Goal: Task Accomplishment & Management: Manage account settings

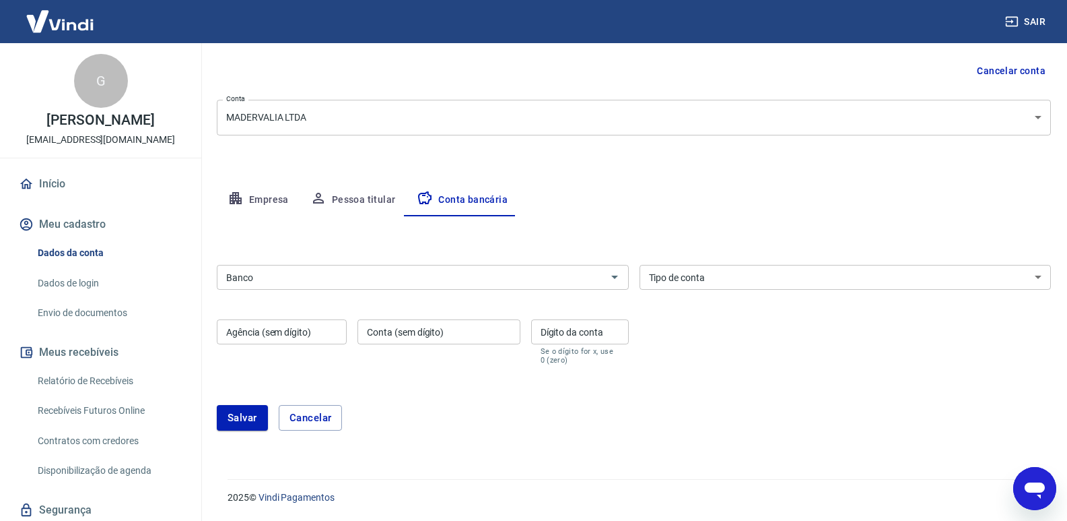
click at [326, 213] on button "Pessoa titular" at bounding box center [353, 200] width 107 height 32
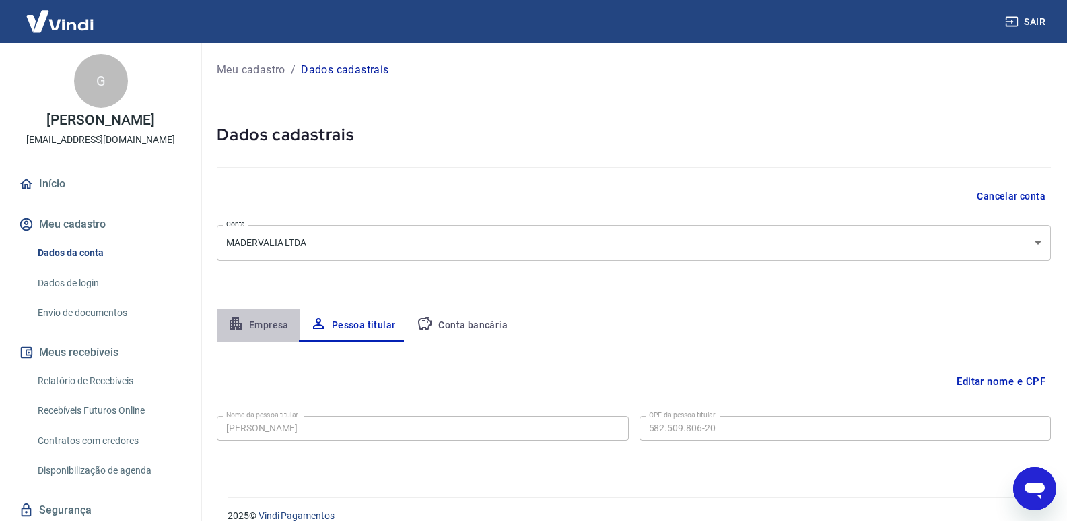
click at [292, 316] on button "Empresa" at bounding box center [258, 325] width 83 height 32
select select "MG"
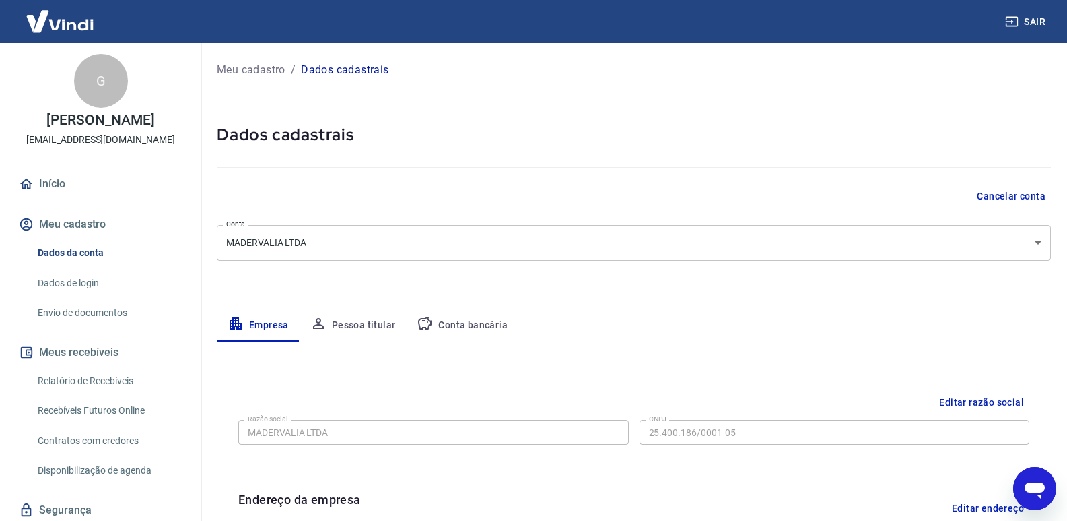
click at [430, 308] on div "Meu cadastro / Dados cadastrais Dados cadastrais Cancelar conta Conta MADERVALI…" at bounding box center [634, 478] width 867 height 870
click at [436, 321] on button "Conta bancária" at bounding box center [462, 325] width 112 height 32
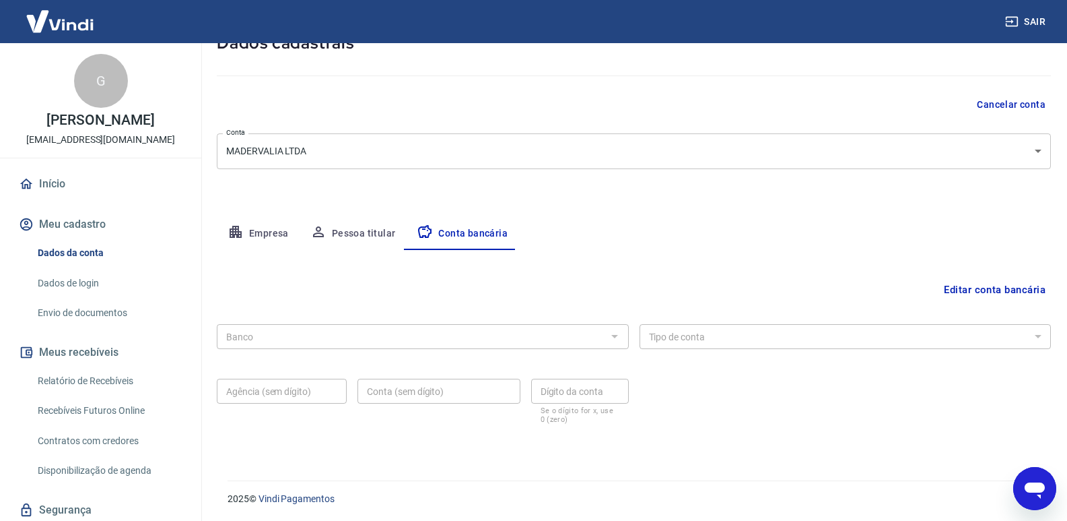
scroll to position [93, 0]
drag, startPoint x: 617, startPoint y: 335, endPoint x: 539, endPoint y: 341, distance: 78.3
click at [617, 335] on div at bounding box center [614, 334] width 18 height 19
click at [350, 224] on button "Pessoa titular" at bounding box center [353, 232] width 107 height 32
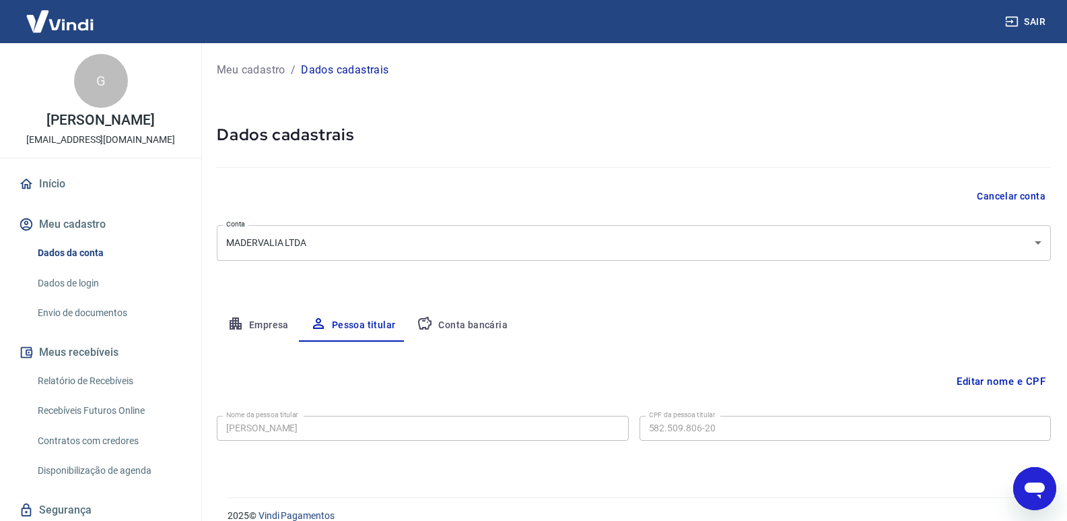
click at [465, 322] on button "Conta bancária" at bounding box center [462, 325] width 112 height 32
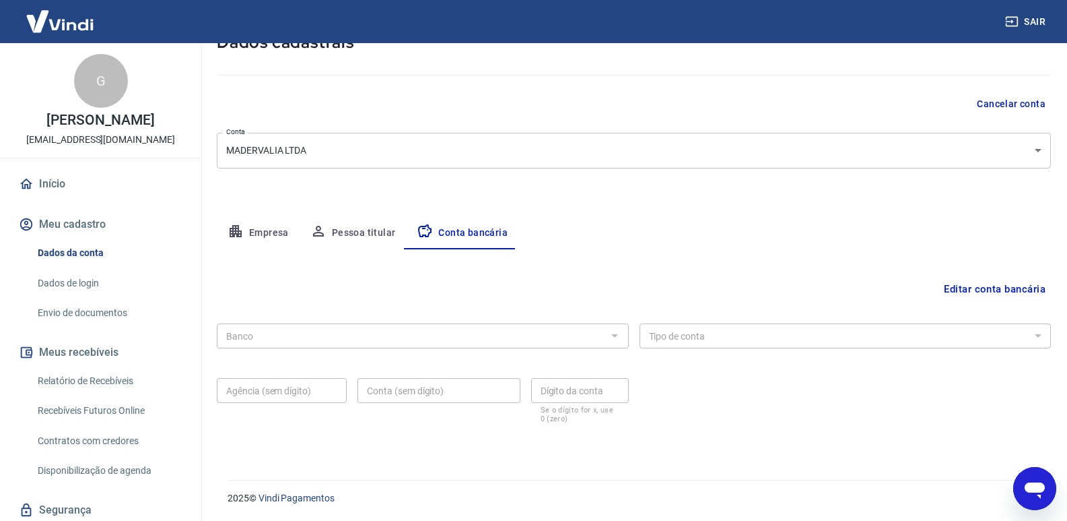
scroll to position [93, 0]
drag, startPoint x: 1001, startPoint y: 286, endPoint x: 927, endPoint y: 294, distance: 74.5
click at [1000, 286] on button "Editar conta bancária" at bounding box center [995, 288] width 112 height 26
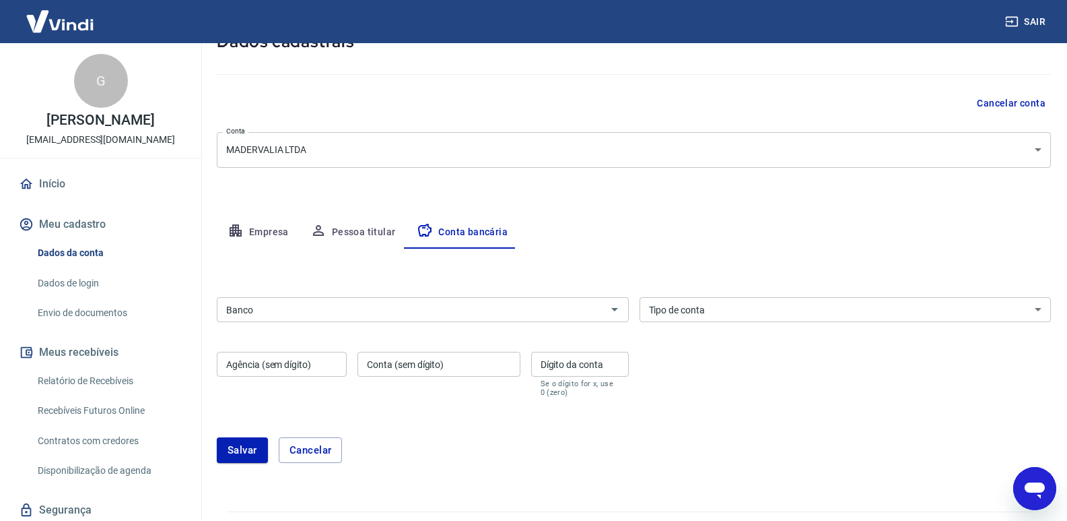
click at [463, 302] on input "Banco" at bounding box center [412, 309] width 382 height 17
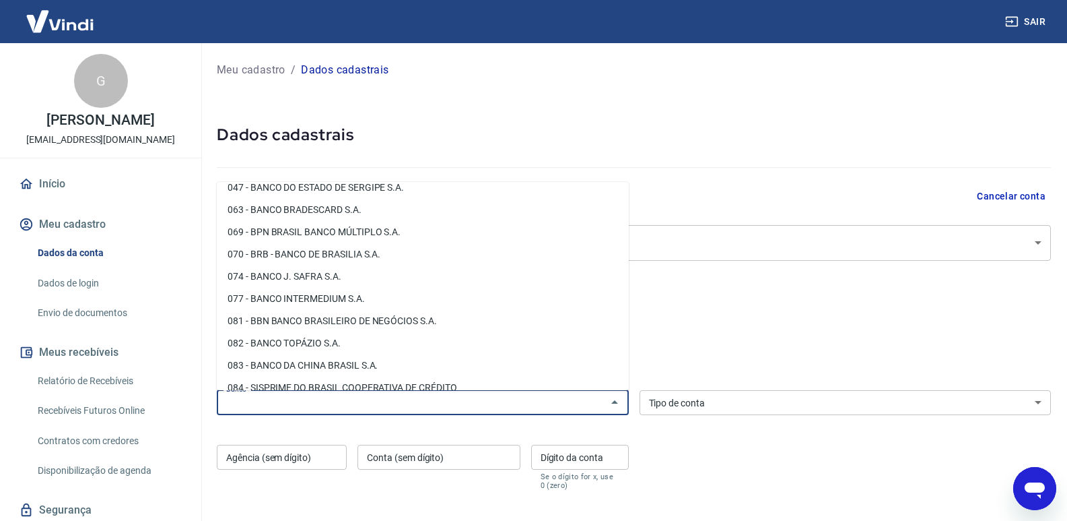
scroll to position [269, 0]
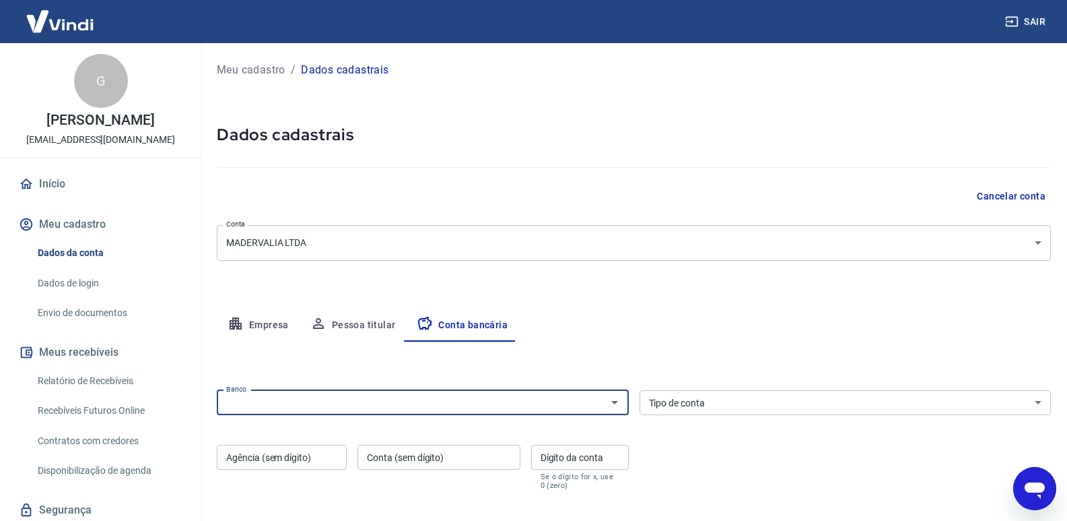
drag, startPoint x: 333, startPoint y: 404, endPoint x: 345, endPoint y: 385, distance: 22.4
click at [335, 399] on input "Banco" at bounding box center [412, 402] width 382 height 17
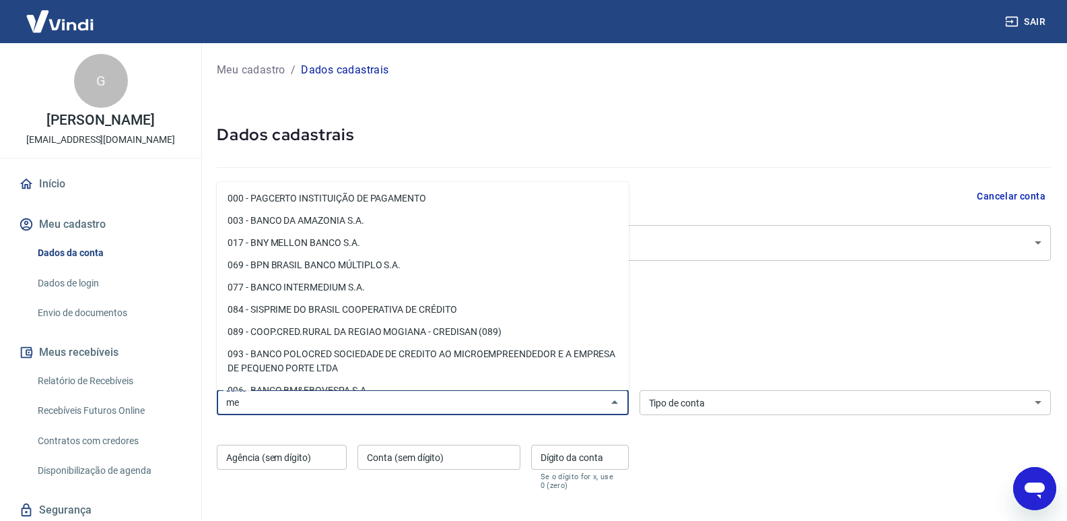
type input "m"
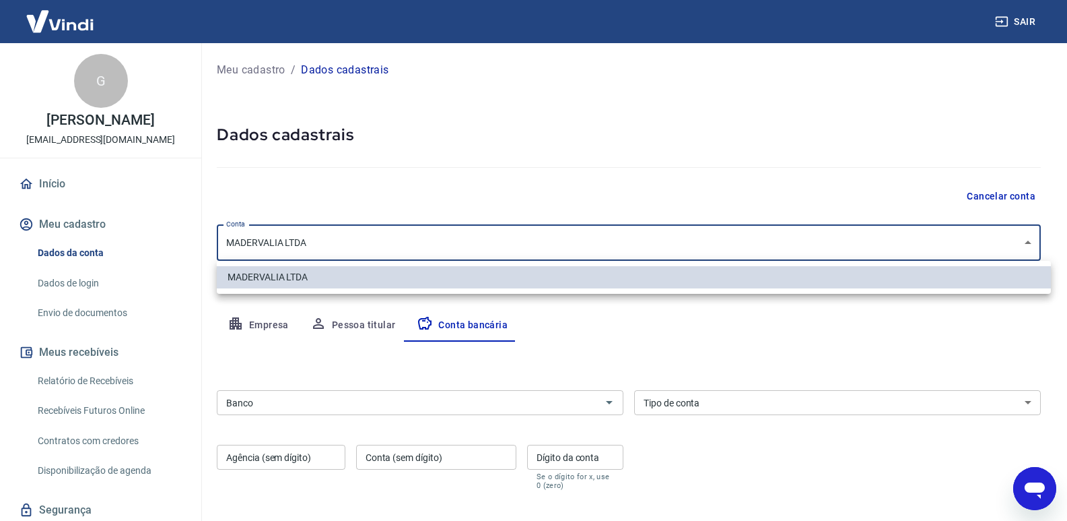
click at [356, 248] on body "Sair G [PERSON_NAME] [EMAIL_ADDRESS][DOMAIN_NAME] Início Meu cadastro Dados da …" at bounding box center [533, 260] width 1067 height 521
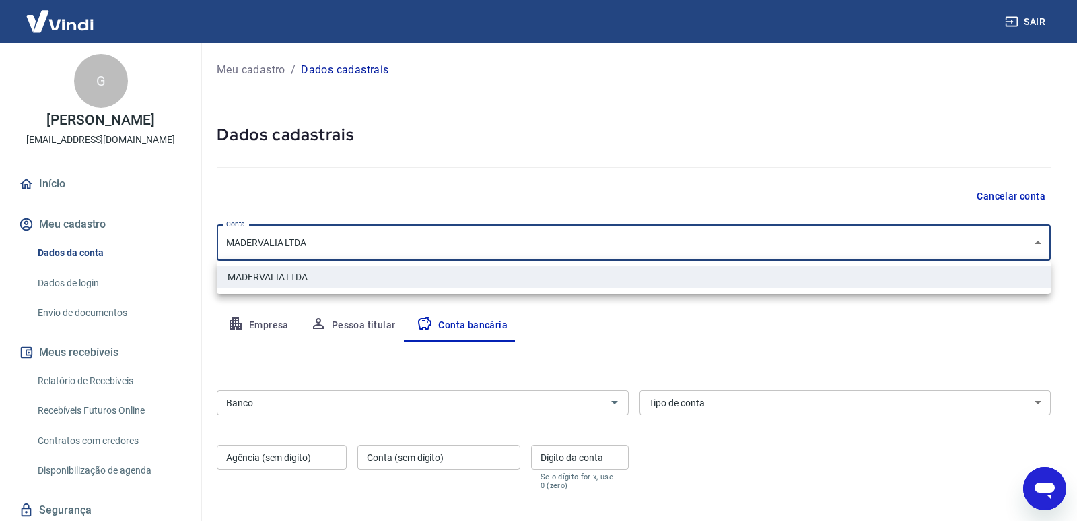
click at [296, 405] on div at bounding box center [538, 260] width 1077 height 521
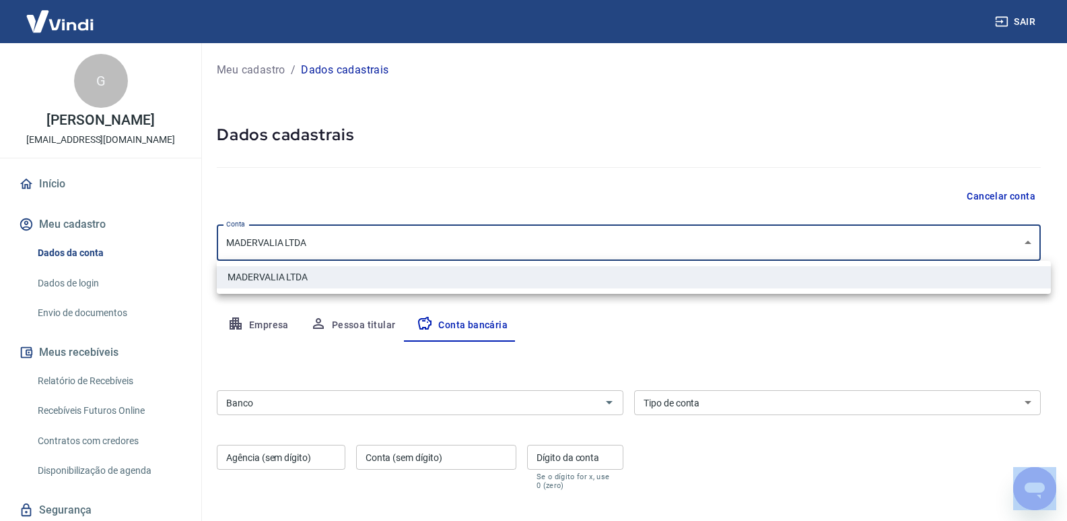
click at [296, 405] on div at bounding box center [533, 260] width 1067 height 521
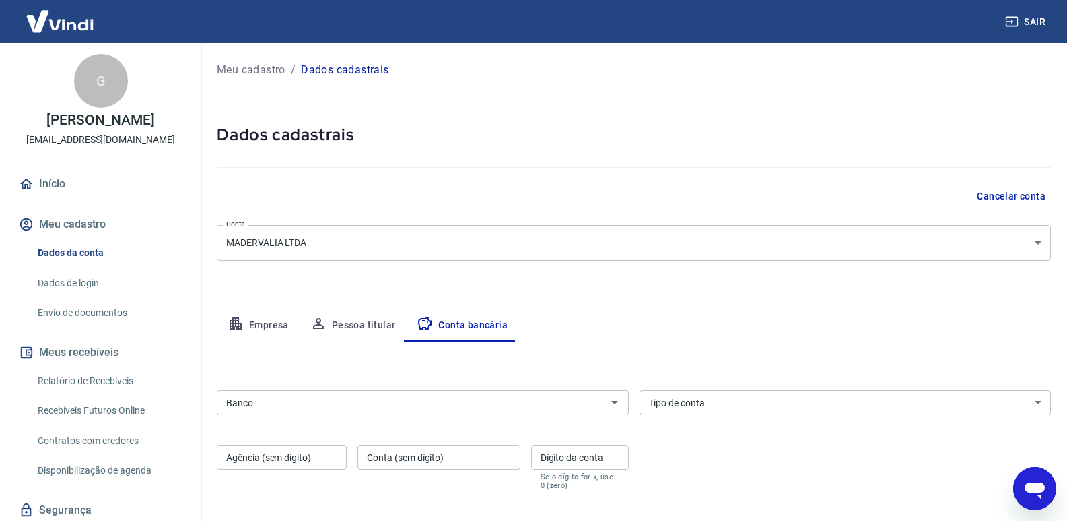
click at [296, 397] on input "Banco" at bounding box center [412, 402] width 382 height 17
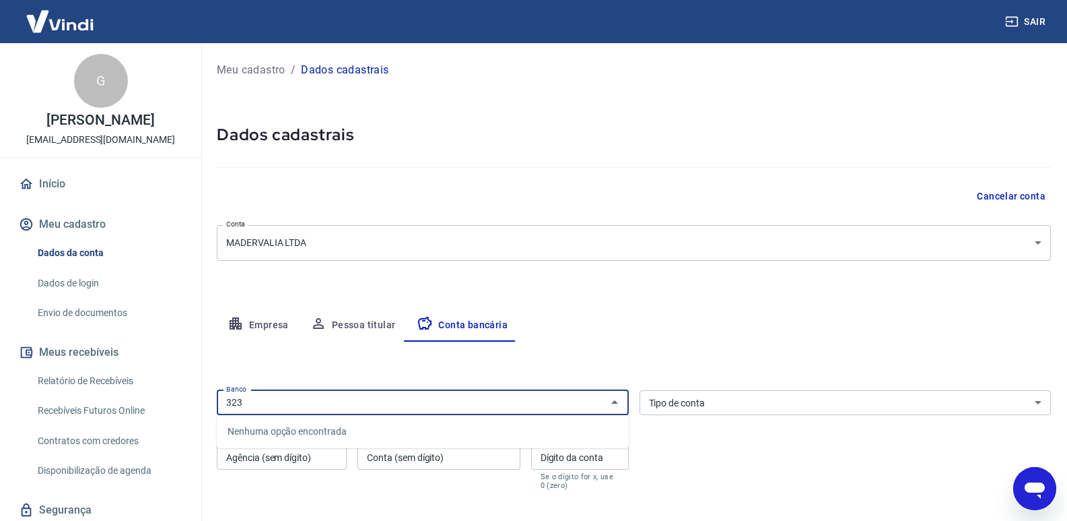
type input "323"
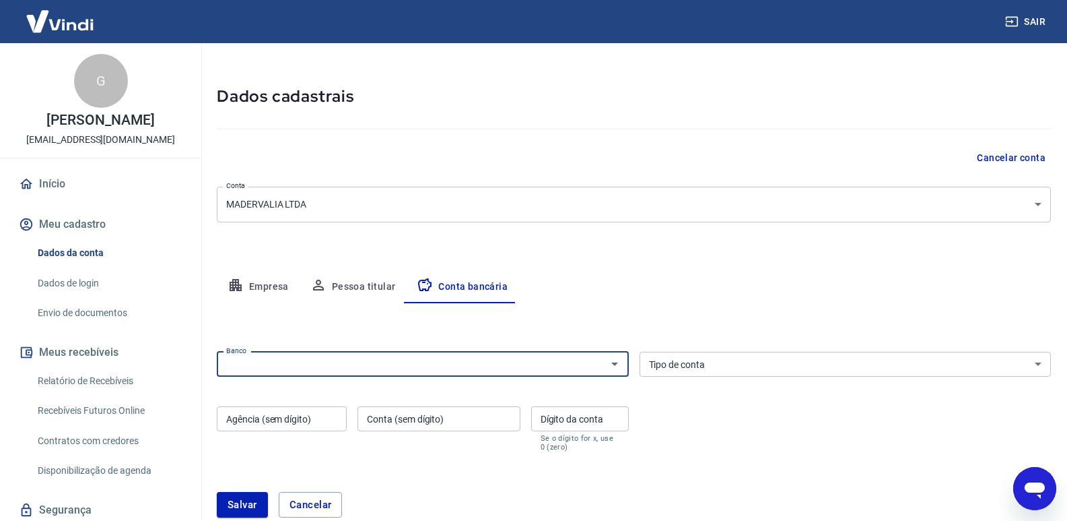
scroll to position [125, 0]
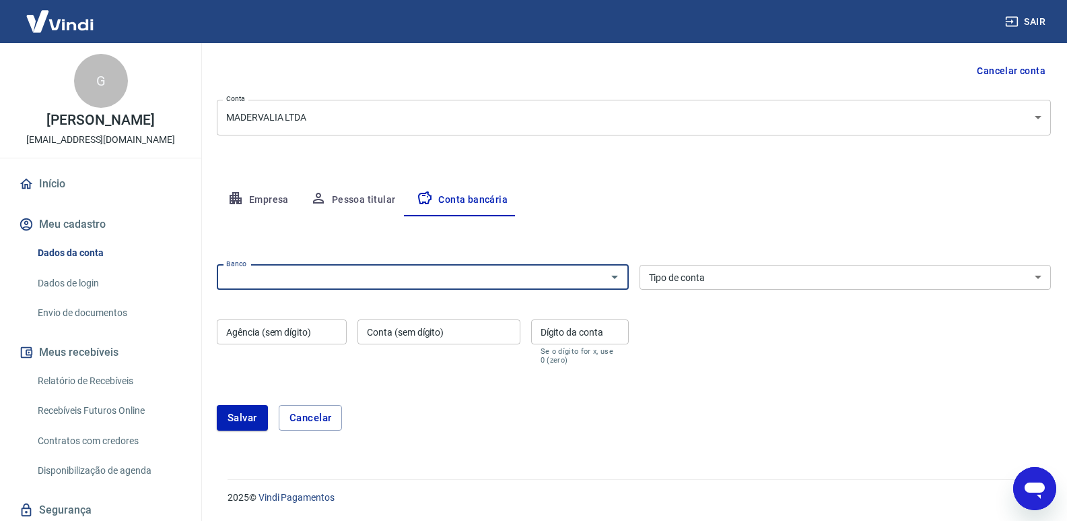
click at [566, 335] on input "Dígito da conta" at bounding box center [580, 331] width 98 height 25
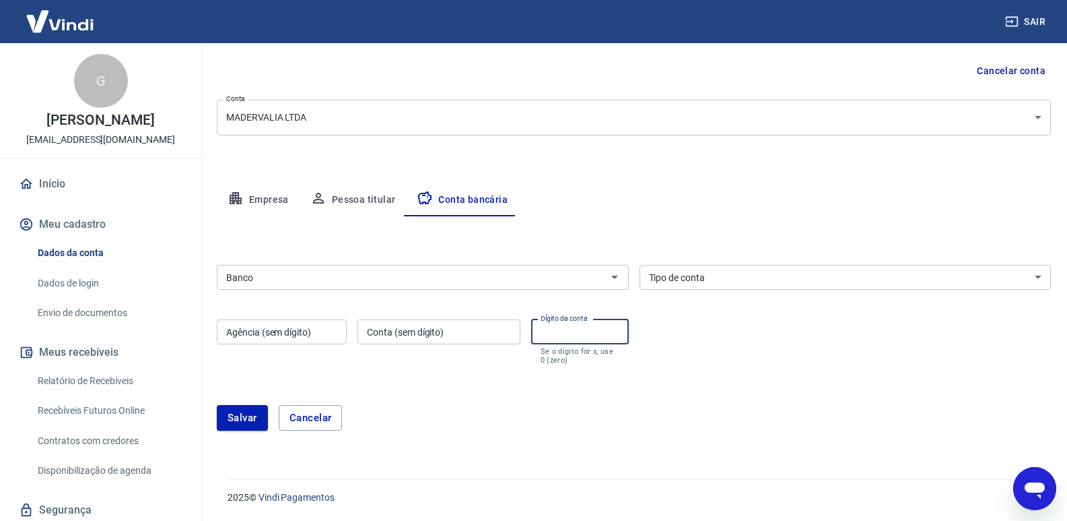
click at [454, 334] on input "Conta (sem dígito)" at bounding box center [439, 331] width 162 height 25
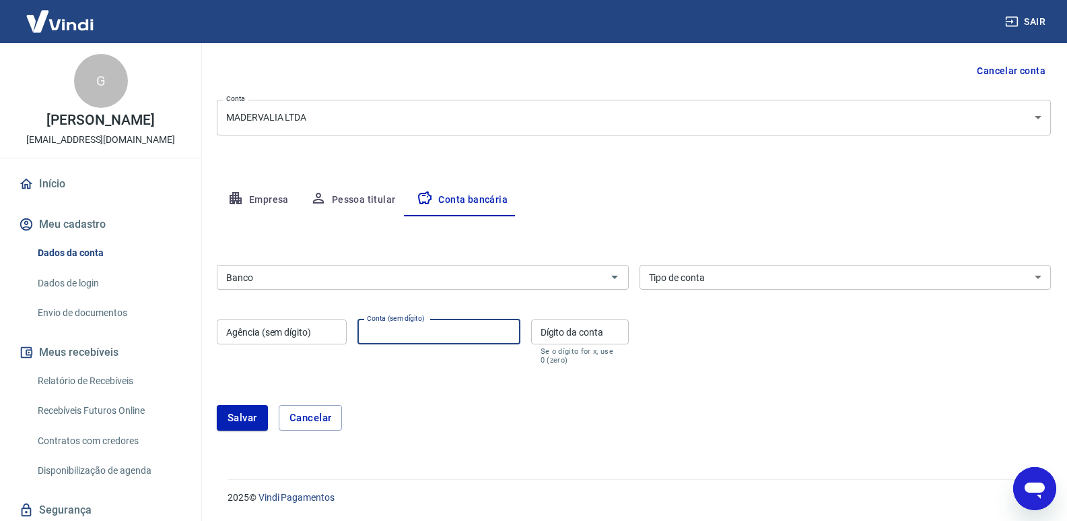
click at [259, 333] on input "Agência (sem dígito)" at bounding box center [282, 331] width 130 height 25
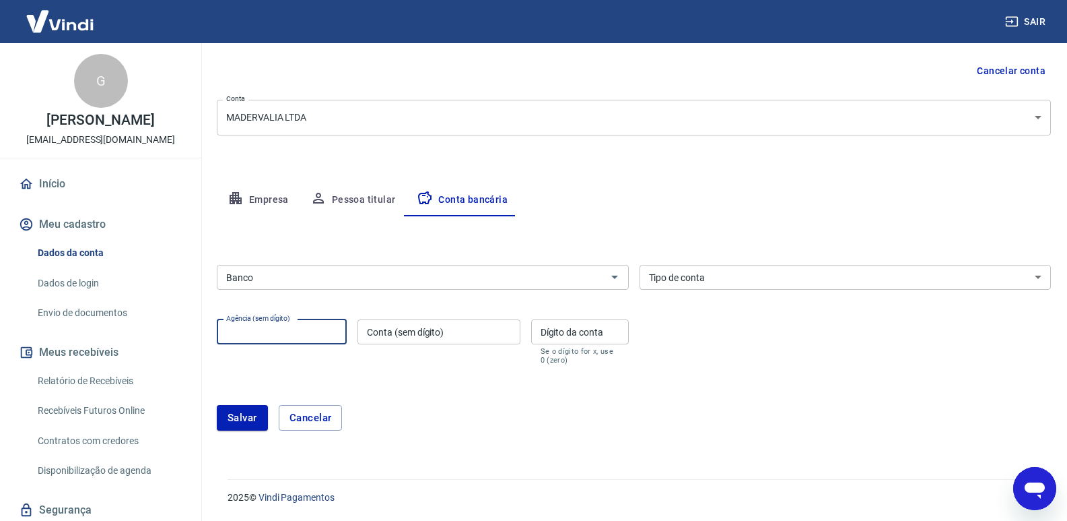
drag, startPoint x: 749, startPoint y: 281, endPoint x: 739, endPoint y: 288, distance: 12.5
click at [749, 281] on select "Conta Corrente Conta Poupança" at bounding box center [846, 277] width 412 height 25
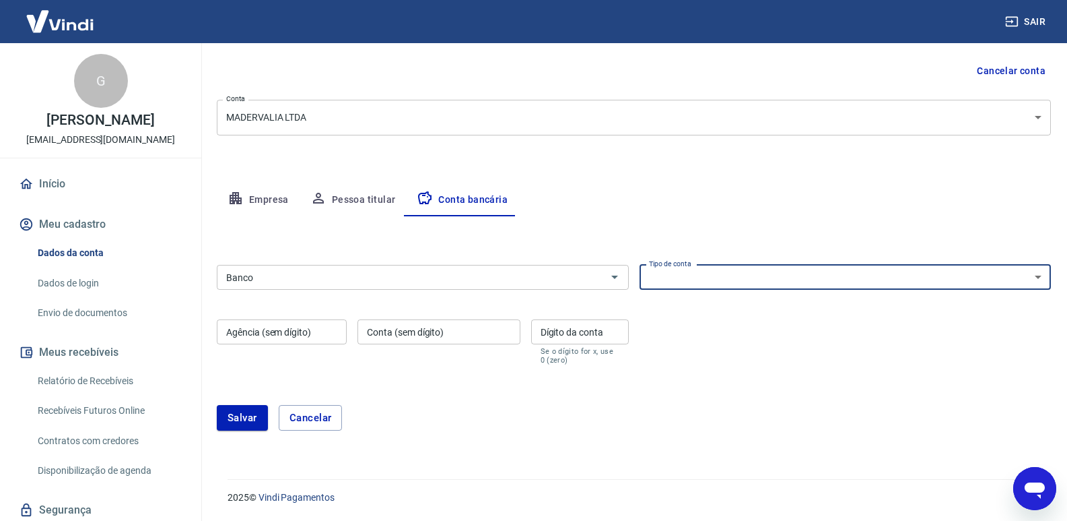
select select "1"
click at [640, 265] on select "Conta Corrente Conta Poupança" at bounding box center [846, 277] width 412 height 25
click at [508, 296] on div "Banco Banco Tipo de conta Conta Corrente Conta Poupança Tipo de conta Agência (…" at bounding box center [634, 313] width 834 height 108
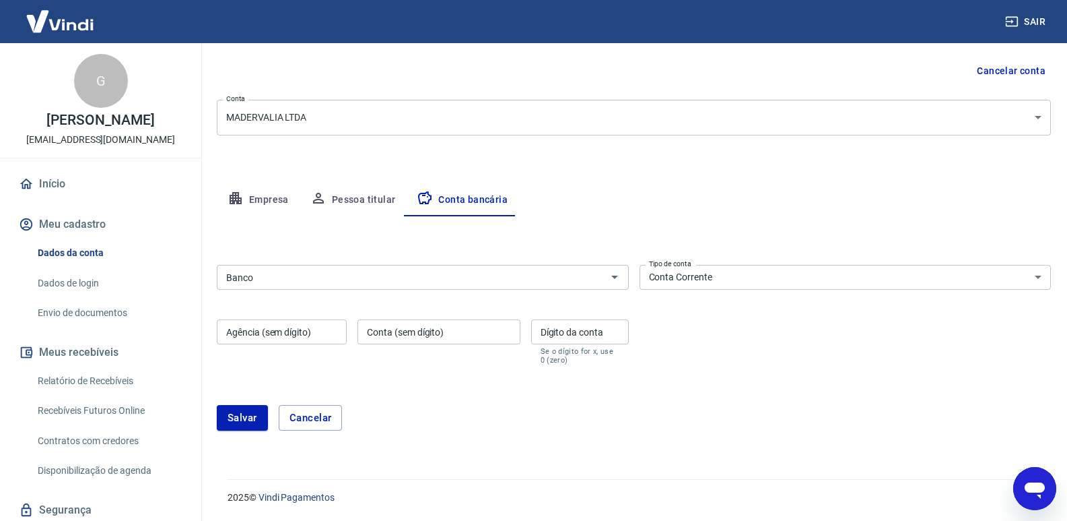
click at [502, 277] on input "Banco" at bounding box center [412, 277] width 382 height 17
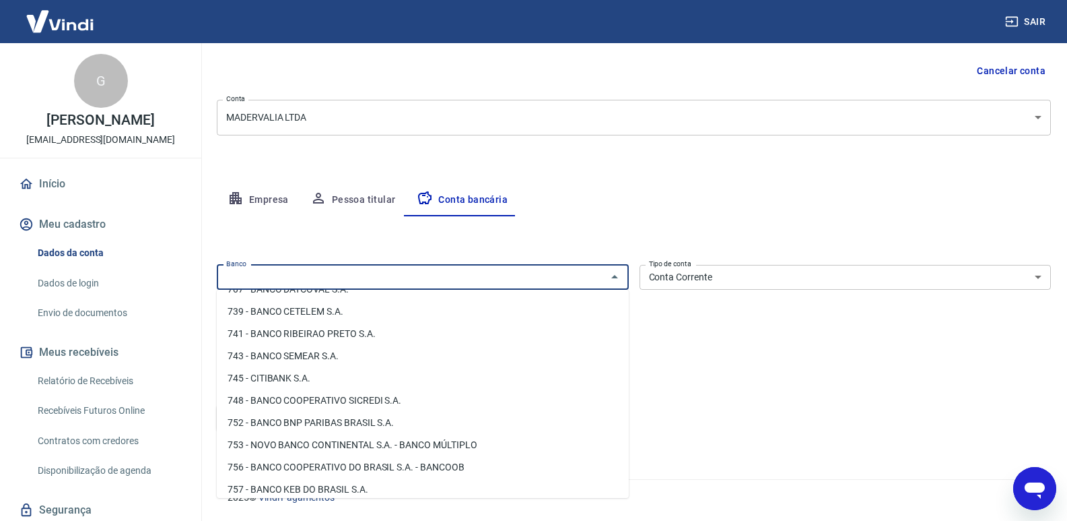
scroll to position [2106, 0]
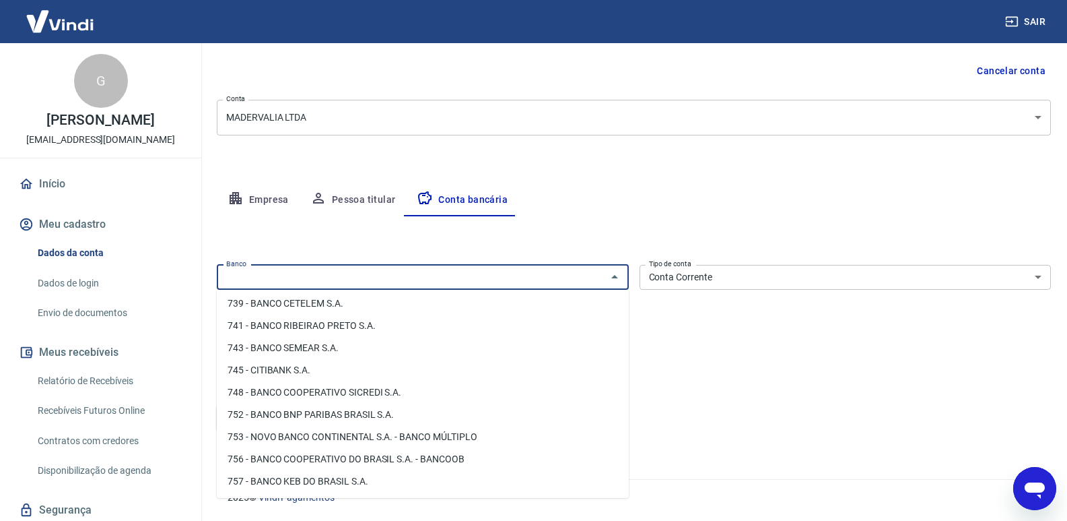
click at [409, 275] on input "Banco" at bounding box center [412, 277] width 382 height 17
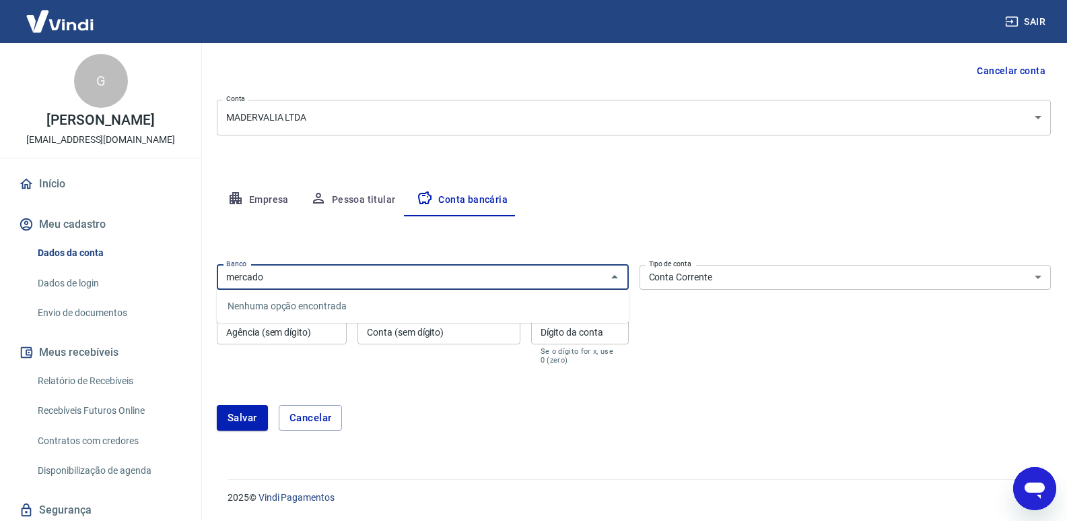
drag, startPoint x: 432, startPoint y: 277, endPoint x: 452, endPoint y: 274, distance: 19.7
click at [433, 277] on input "mercado" at bounding box center [412, 277] width 382 height 17
type input "mercado"
